Goal: Task Accomplishment & Management: Manage account settings

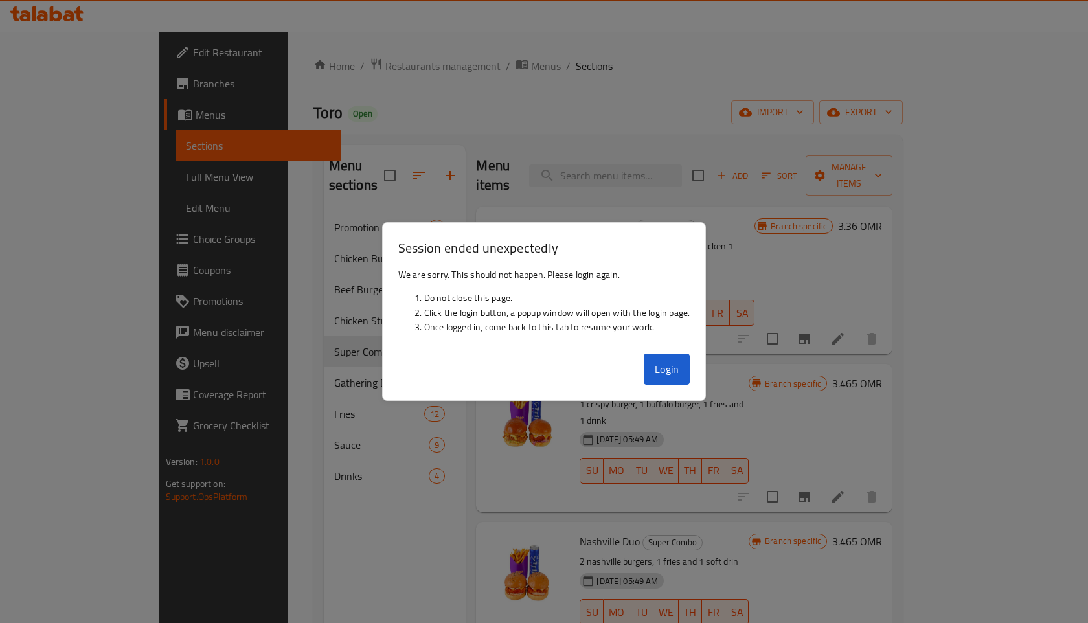
scroll to position [258, 0]
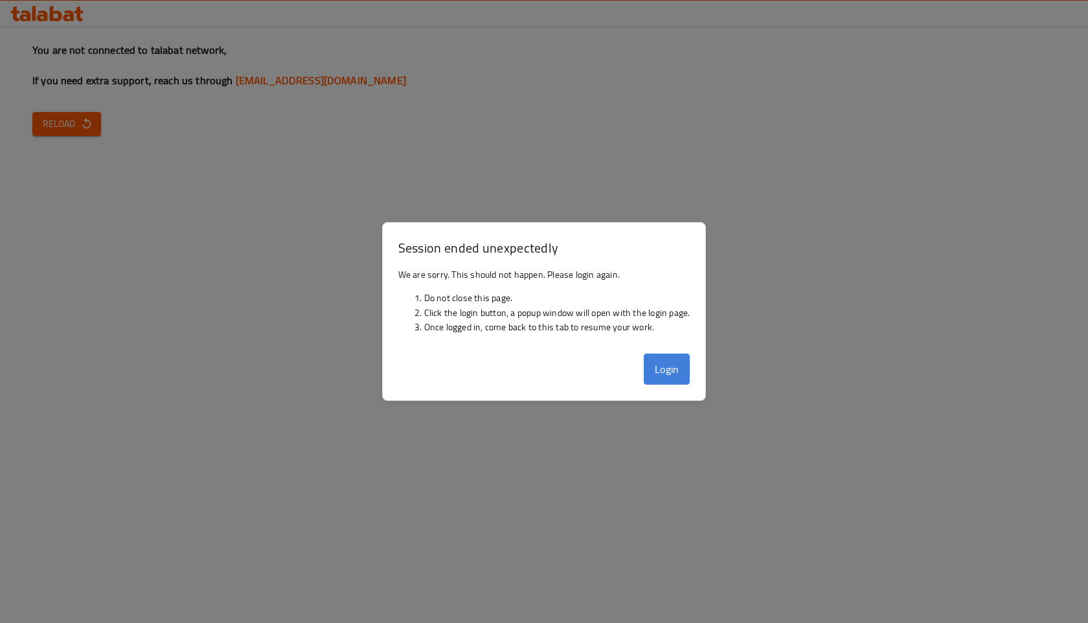
click at [660, 376] on button "Login" at bounding box center [667, 369] width 47 height 31
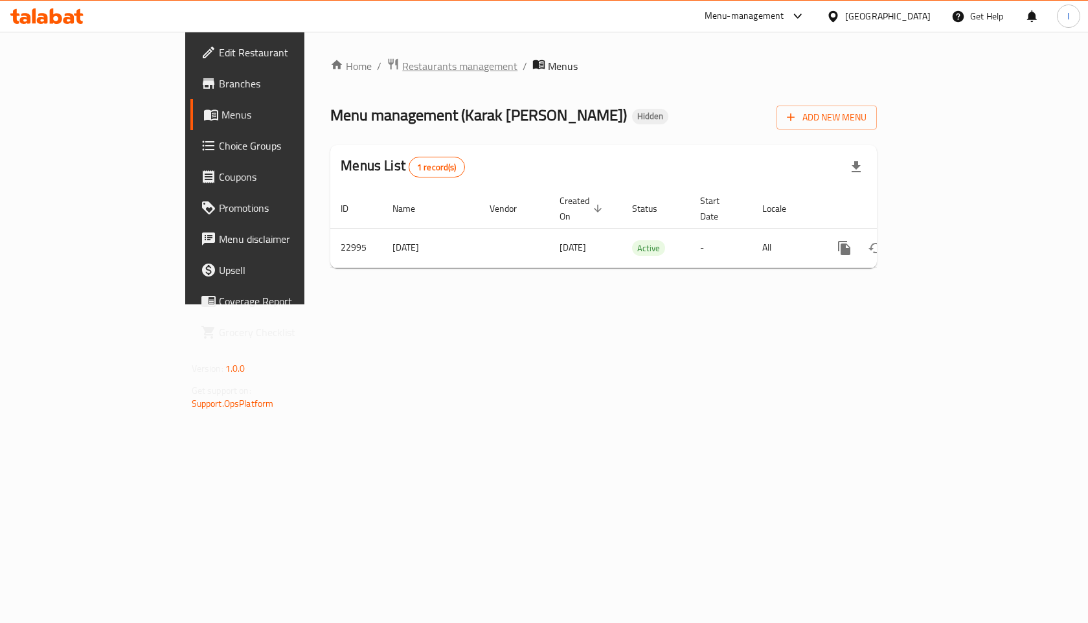
click at [402, 67] on span "Restaurants management" at bounding box center [459, 66] width 115 height 16
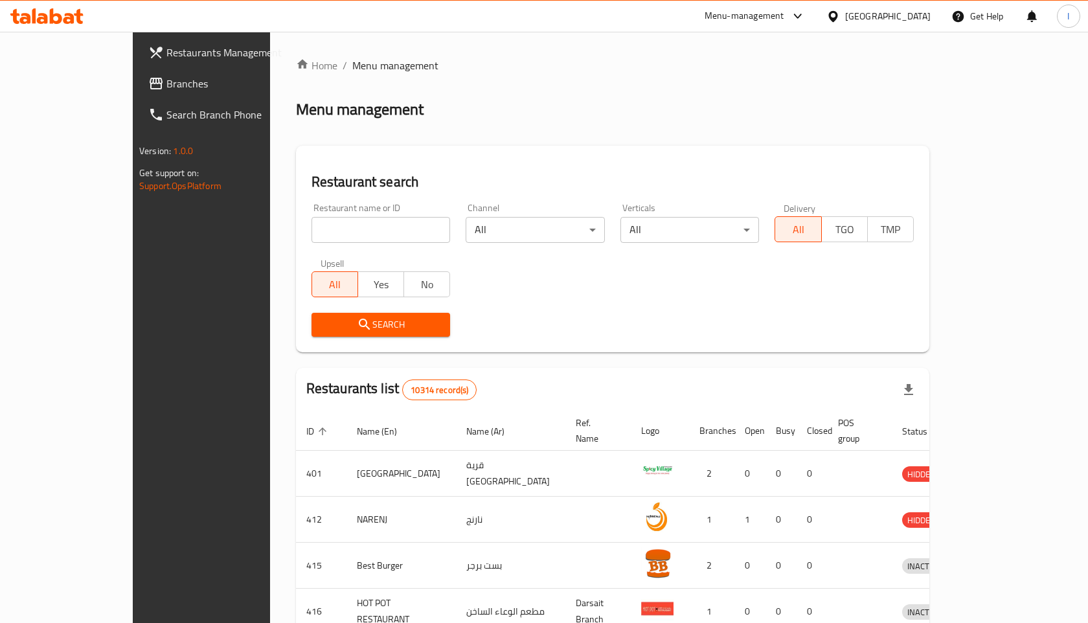
click at [356, 229] on input "search" at bounding box center [381, 230] width 139 height 26
type input "kucu"
click button "Search" at bounding box center [381, 325] width 139 height 24
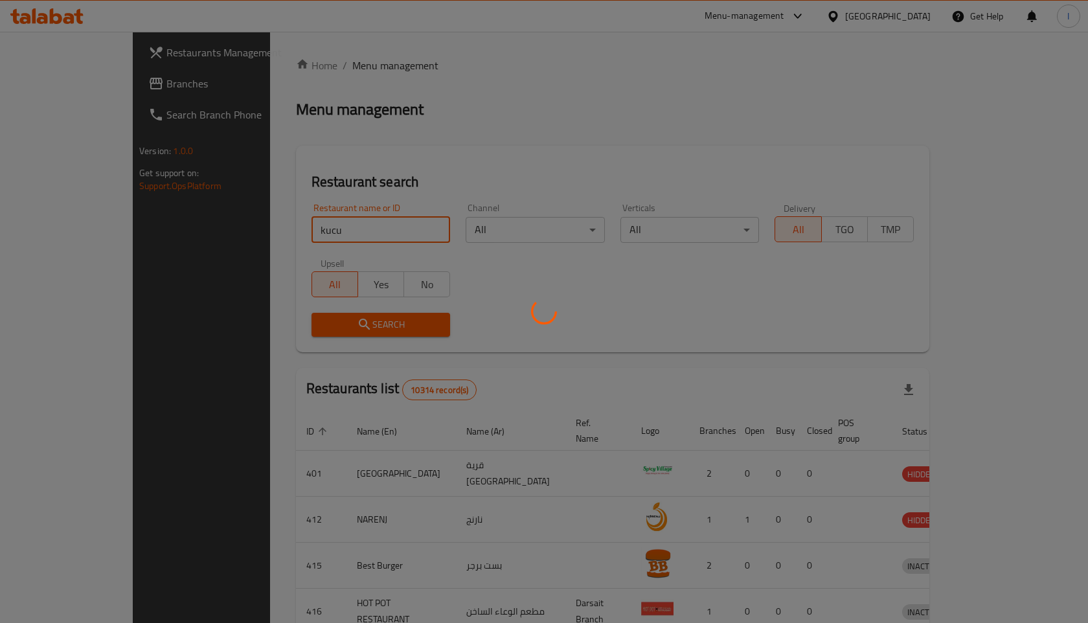
click button "Search" at bounding box center [381, 325] width 139 height 24
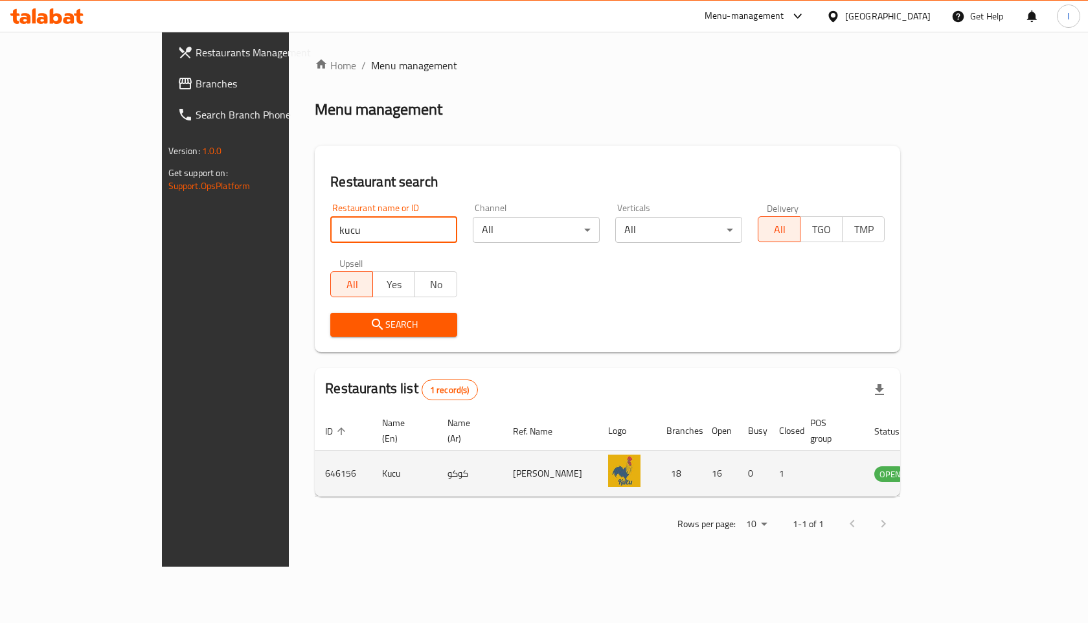
click at [958, 466] on icon "enhanced table" at bounding box center [951, 474] width 16 height 16
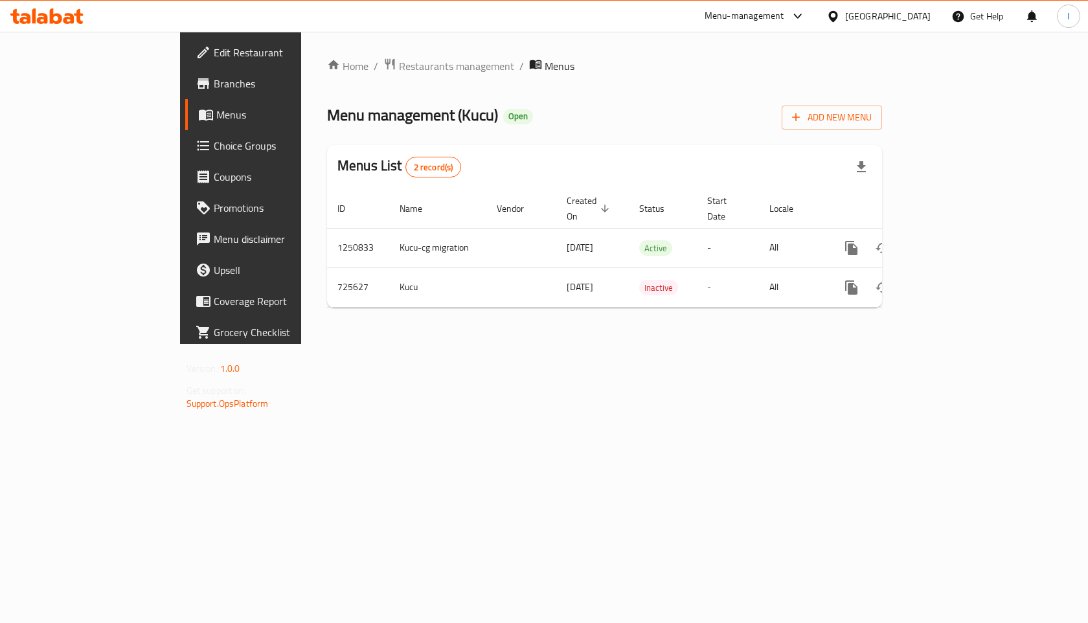
click at [214, 86] on span "Branches" at bounding box center [283, 84] width 138 height 16
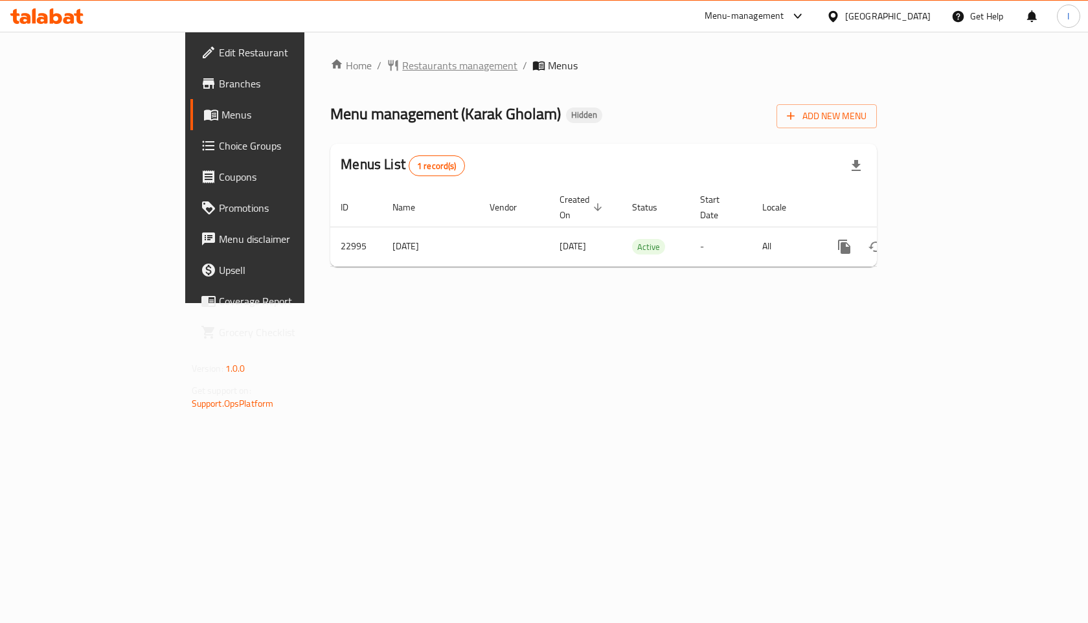
click at [402, 63] on span "Restaurants management" at bounding box center [459, 66] width 115 height 16
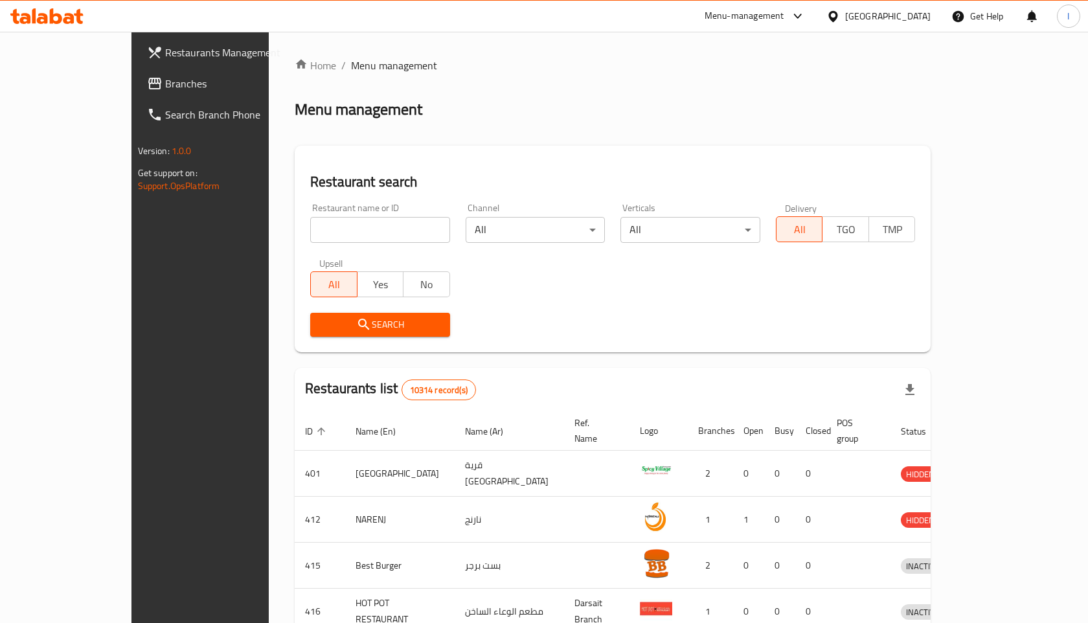
click at [339, 224] on input "search" at bounding box center [380, 230] width 140 height 26
type input "kucu"
click button "Search" at bounding box center [380, 325] width 140 height 24
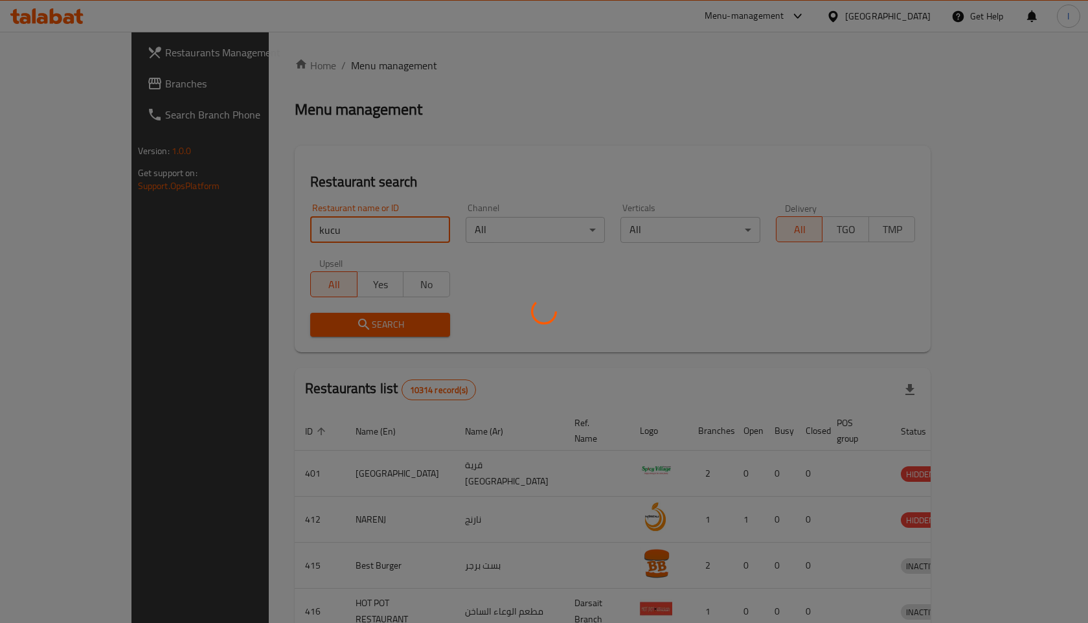
click button "Search" at bounding box center [380, 325] width 140 height 24
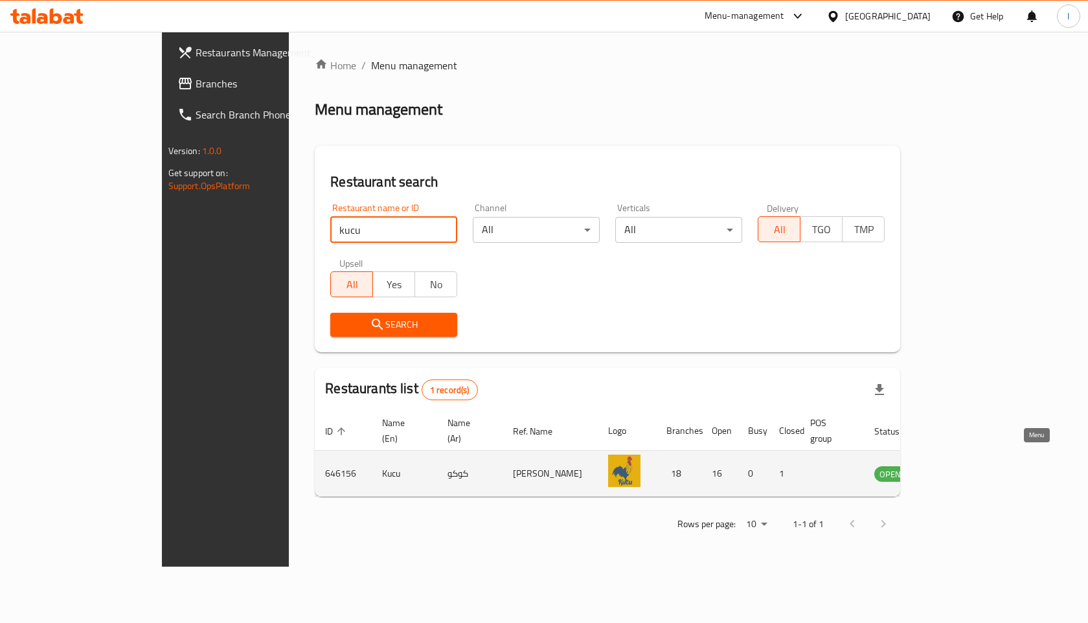
click at [958, 466] on icon "enhanced table" at bounding box center [951, 474] width 16 height 16
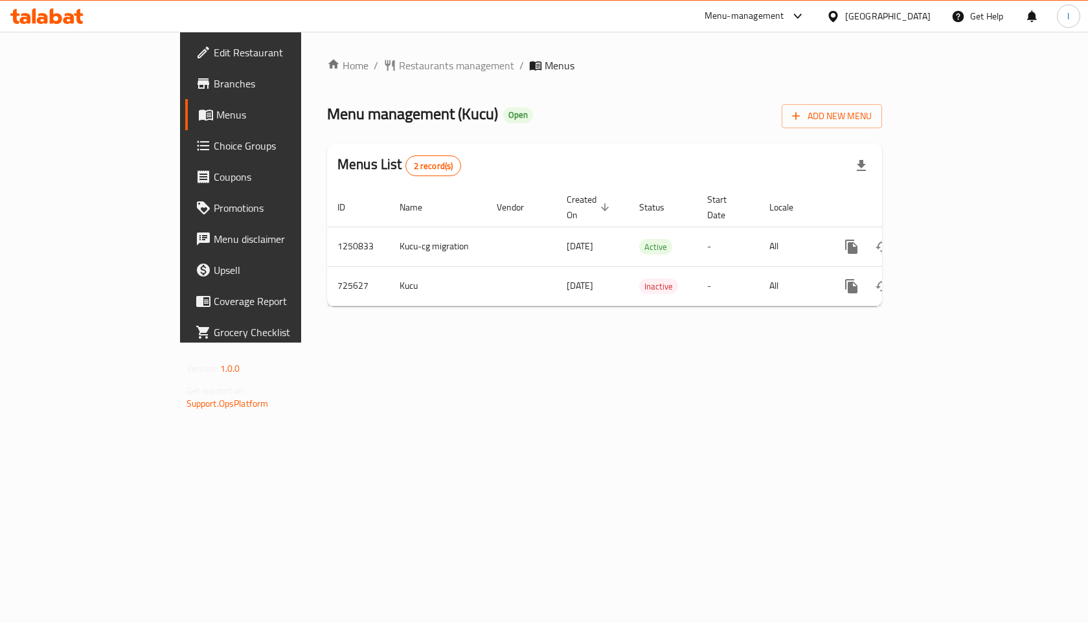
click at [214, 84] on span "Branches" at bounding box center [283, 84] width 138 height 16
